Goal: Navigation & Orientation: Go to known website

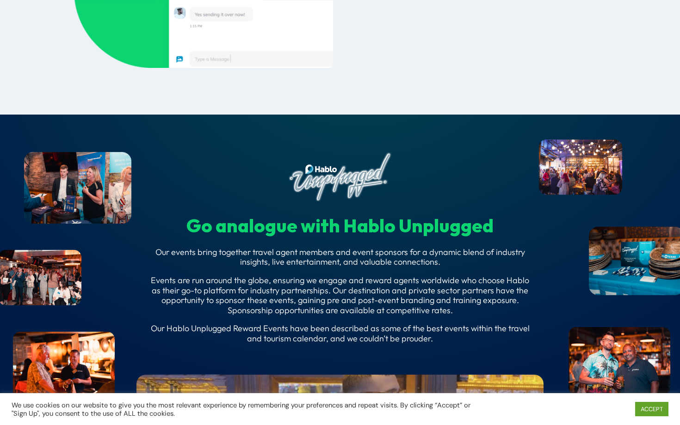
scroll to position [3497, 0]
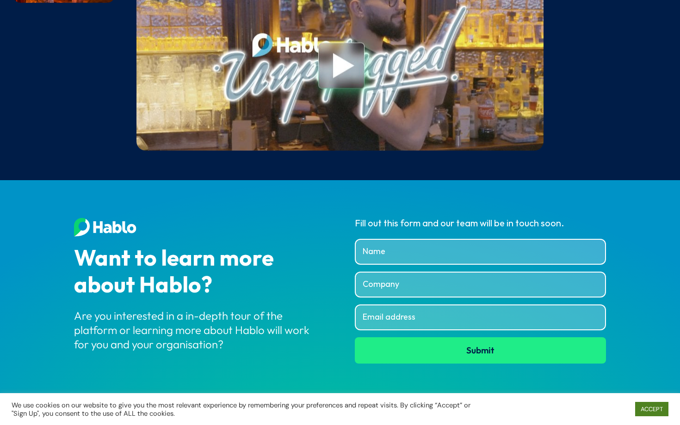
click at [655, 402] on link "ACCEPT" at bounding box center [651, 409] width 33 height 14
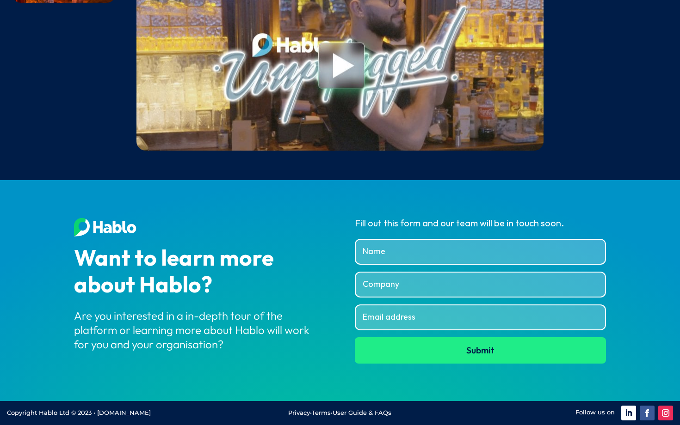
click at [627, 411] on link "Follow" at bounding box center [628, 413] width 15 height 15
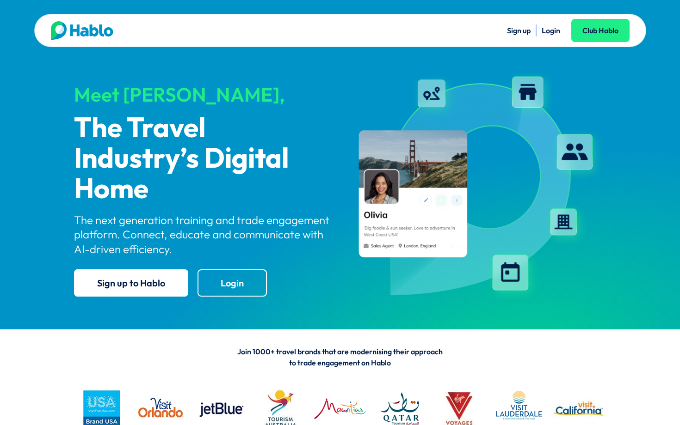
click at [553, 30] on link "Login" at bounding box center [550, 30] width 18 height 9
click at [557, 137] on img at bounding box center [477, 187] width 258 height 236
click at [550, 32] on link "Login" at bounding box center [550, 30] width 18 height 9
